Goal: Task Accomplishment & Management: Complete application form

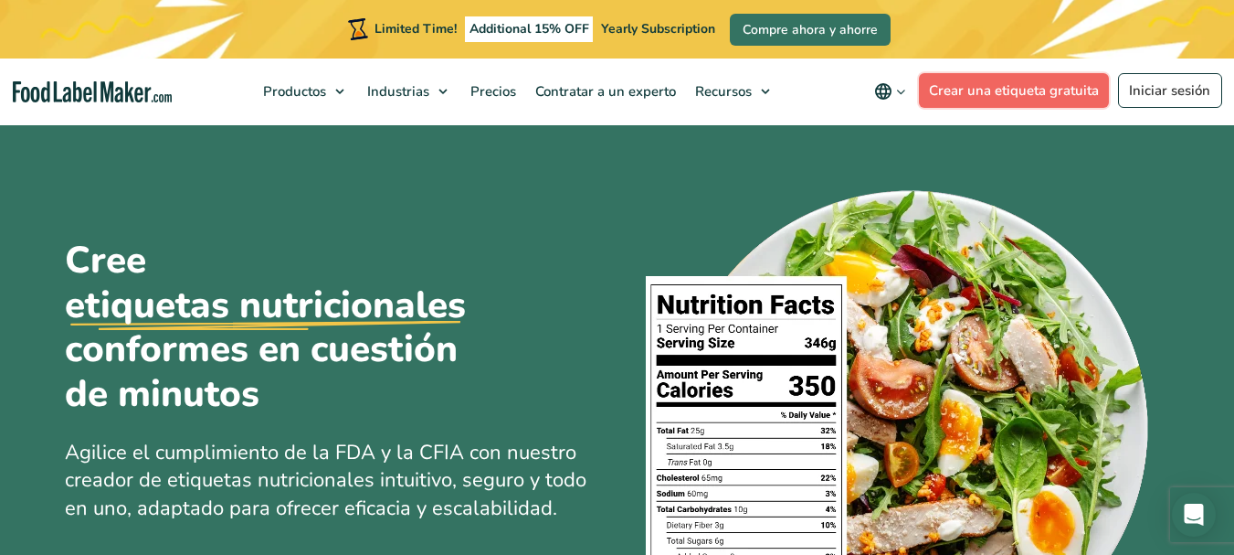
click at [1045, 94] on link "Crear una etiqueta gratuita" at bounding box center [1014, 90] width 191 height 35
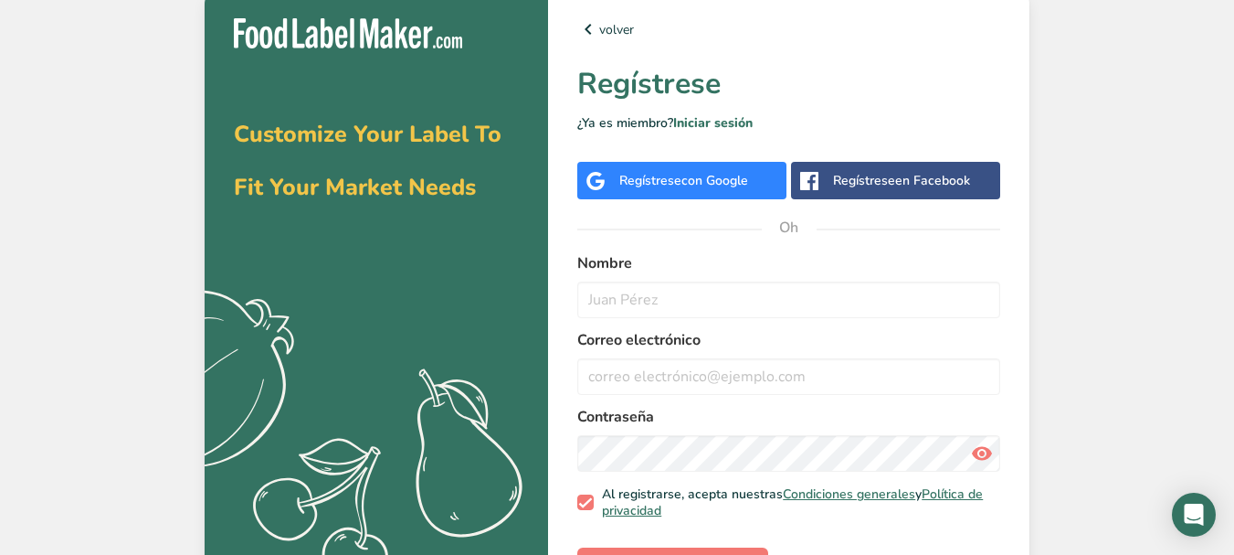
click at [754, 177] on div "Regístrese con Google" at bounding box center [681, 180] width 209 height 37
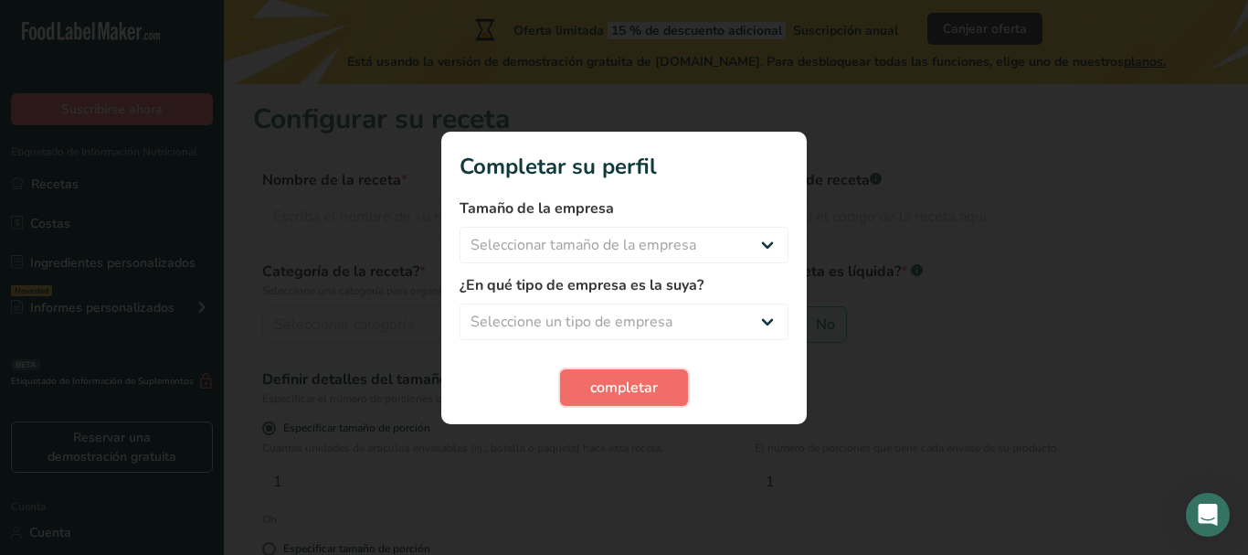
click at [627, 393] on font "completar" at bounding box center [624, 387] width 68 height 20
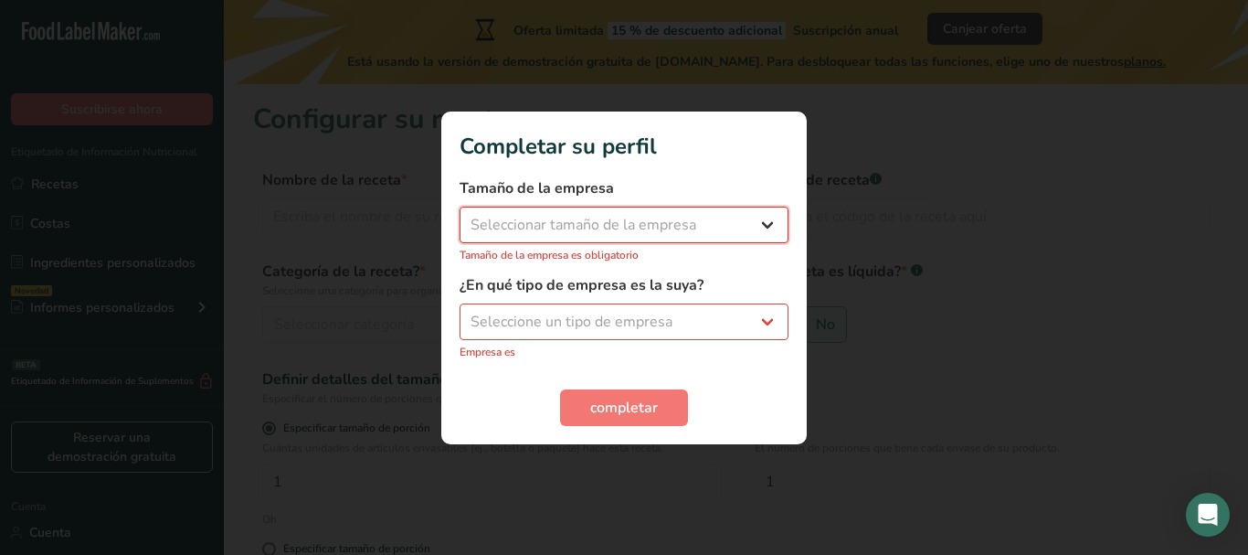
click at [772, 237] on select "Seleccionar tamaño de la empresa Menos de 10 empleados De 10 a 50 empleados De …" at bounding box center [624, 225] width 329 height 37
select select "1"
click at [460, 216] on select "Seleccionar tamaño de la empresa Menos de 10 empleados De 10 a 50 empleados De …" at bounding box center [624, 225] width 329 height 37
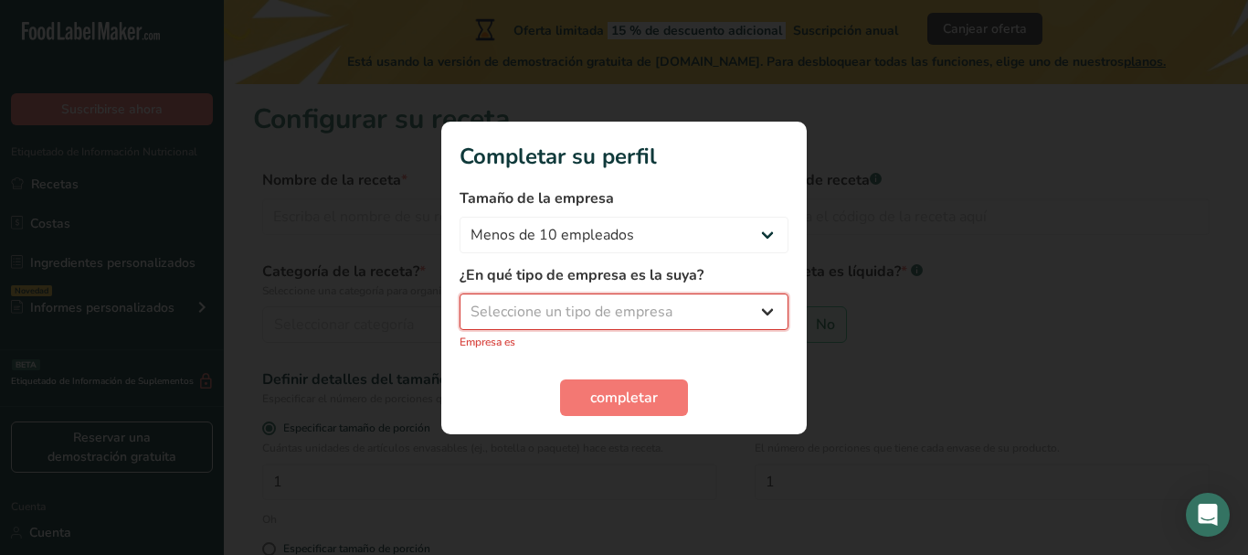
click at [593, 309] on select "Seleccione un tipo de empresa Fabricante de alimentos envasados Restaurante y c…" at bounding box center [624, 311] width 329 height 37
select select "5"
click at [460, 302] on select "Seleccione un tipo de empresa Fabricante de alimentos envasados Restaurante y c…" at bounding box center [624, 311] width 329 height 37
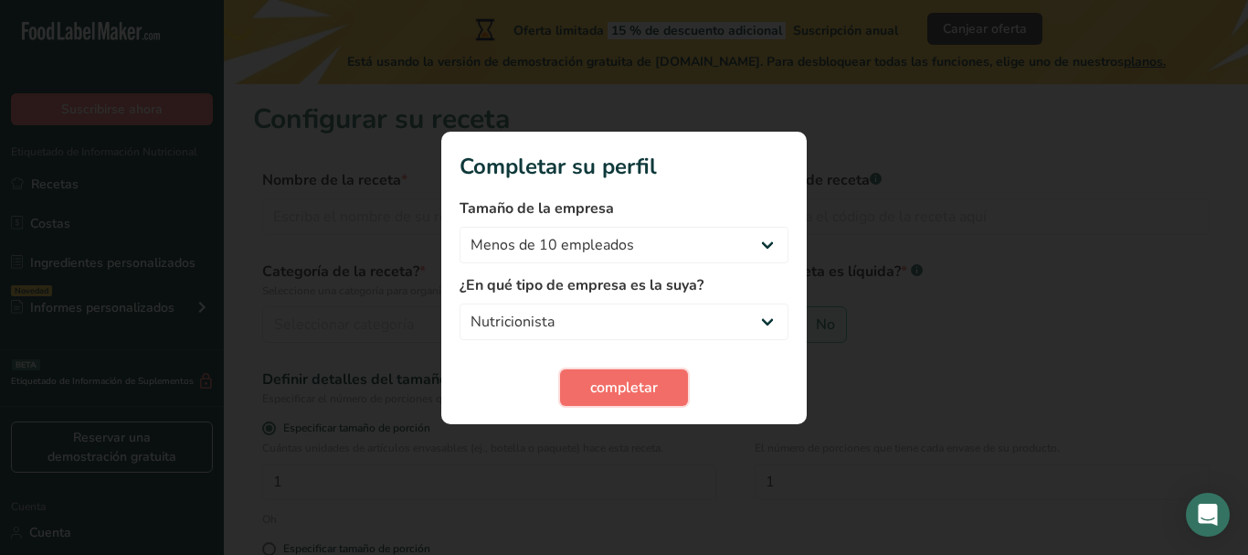
click at [626, 379] on font "completar" at bounding box center [624, 387] width 68 height 20
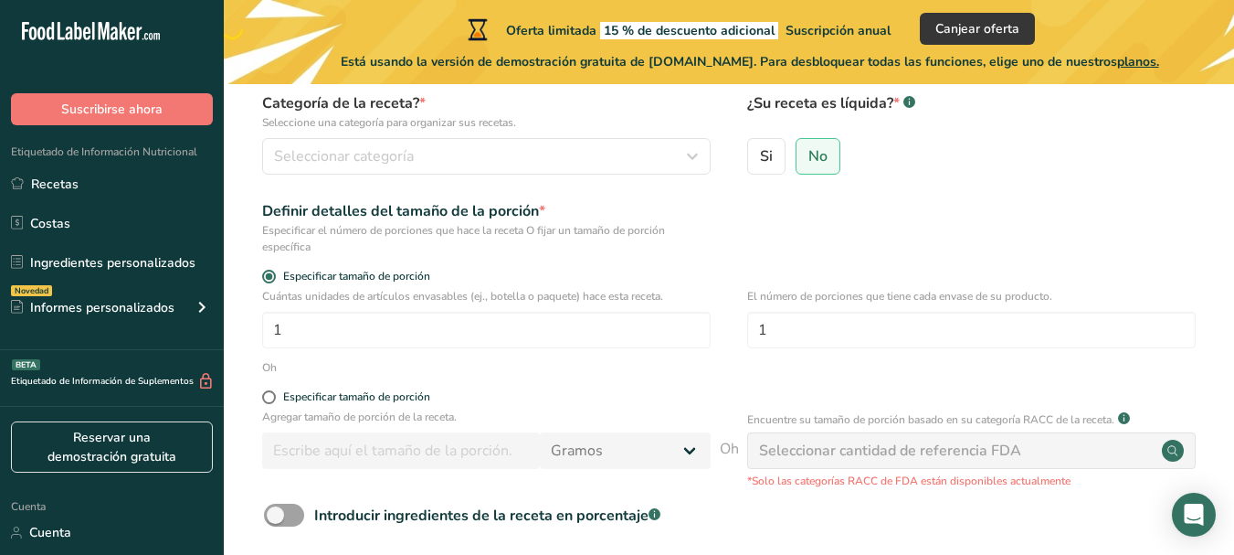
scroll to position [330, 0]
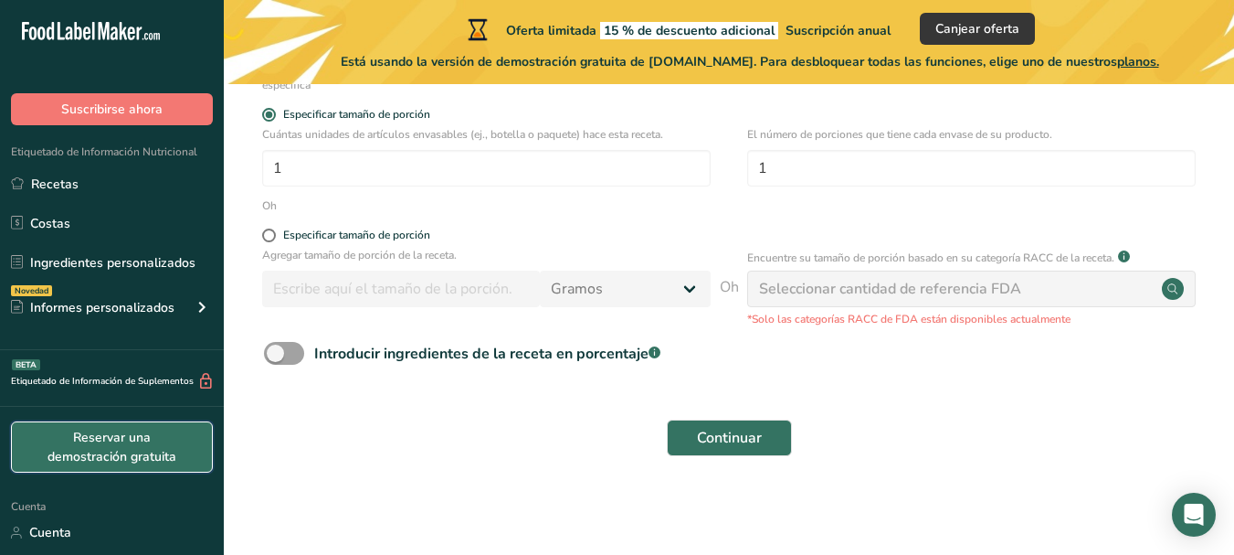
click at [85, 455] on font "Reservar una demostración gratuita" at bounding box center [112, 447] width 129 height 37
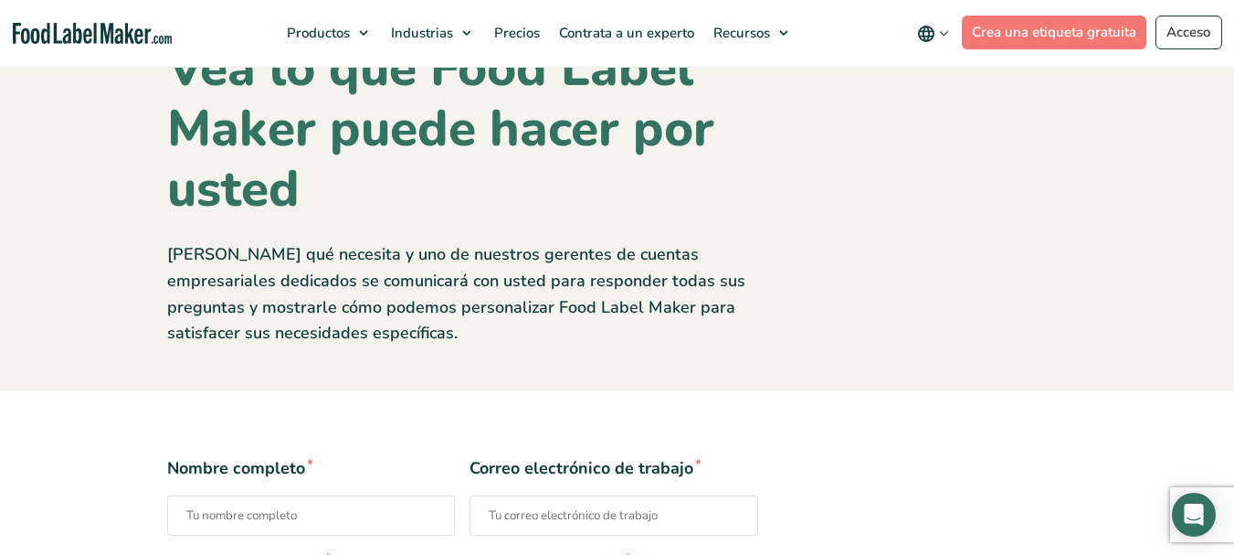
scroll to position [91, 0]
